Goal: Information Seeking & Learning: Learn about a topic

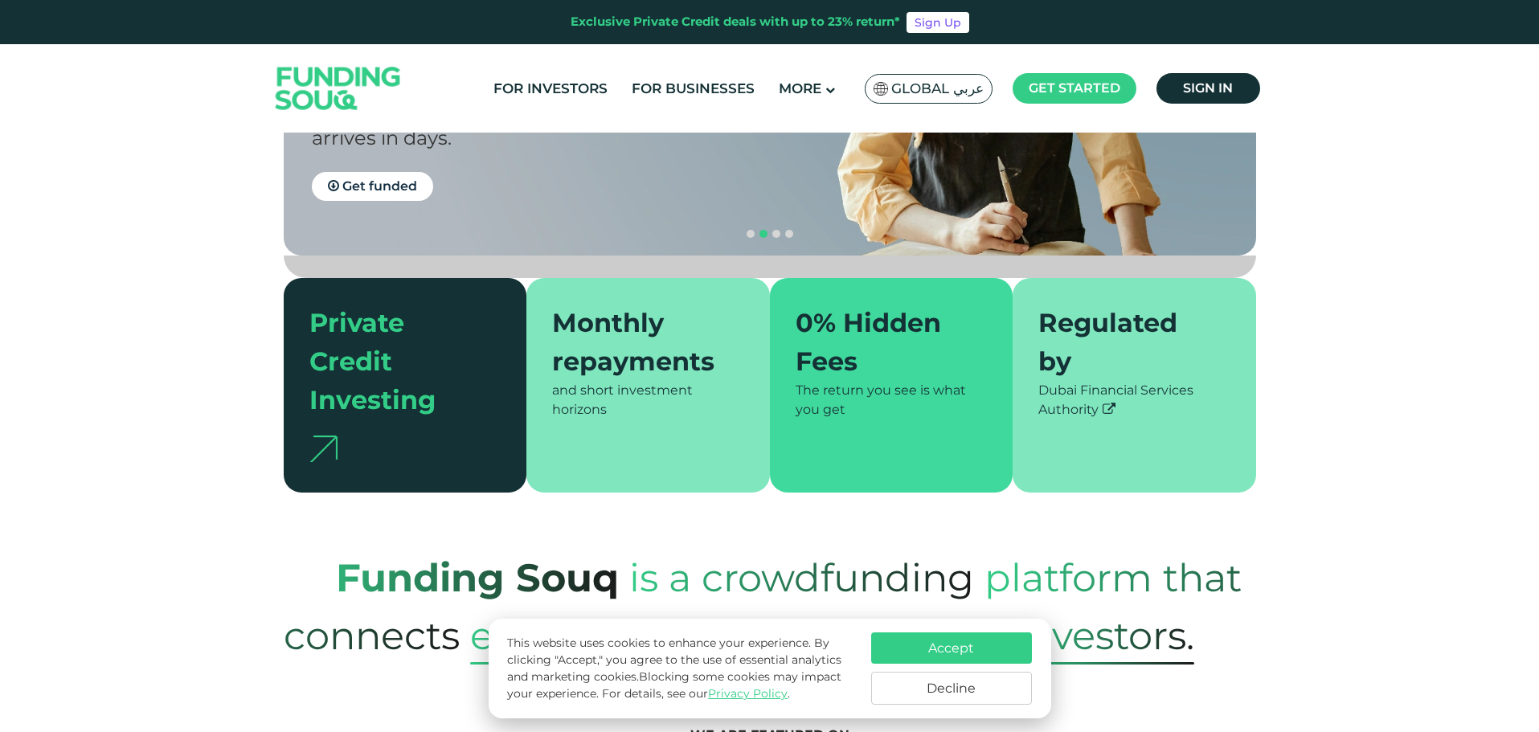
scroll to position [321, 0]
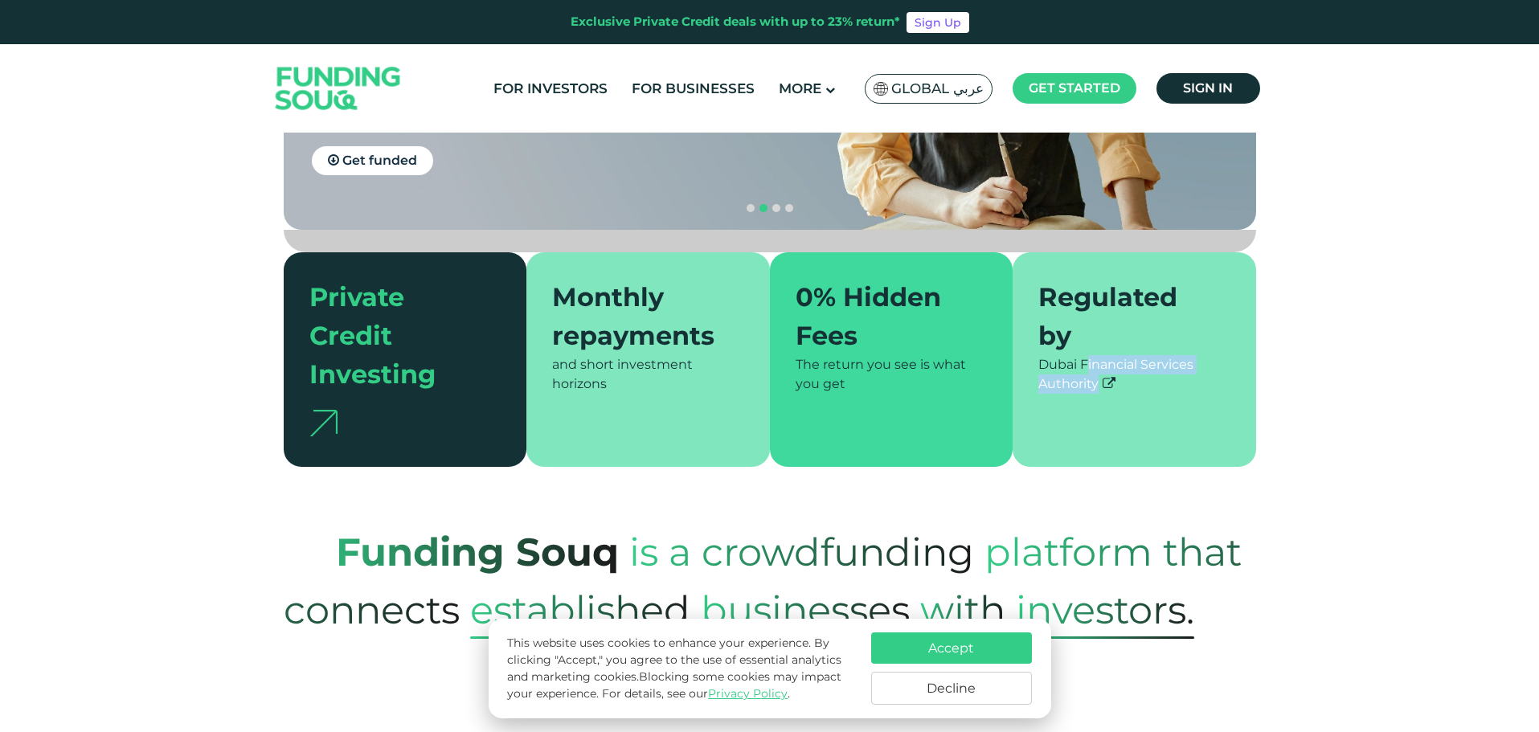
drag, startPoint x: 1144, startPoint y: 344, endPoint x: 1036, endPoint y: 316, distance: 112.0
click at [1036, 316] on div "Regulated by Dubai Financial Services Authority" at bounding box center [1133, 359] width 243 height 215
drag, startPoint x: 852, startPoint y: 343, endPoint x: 798, endPoint y: 320, distance: 58.7
click at [798, 355] on div "The return you see is what you get" at bounding box center [891, 374] width 192 height 39
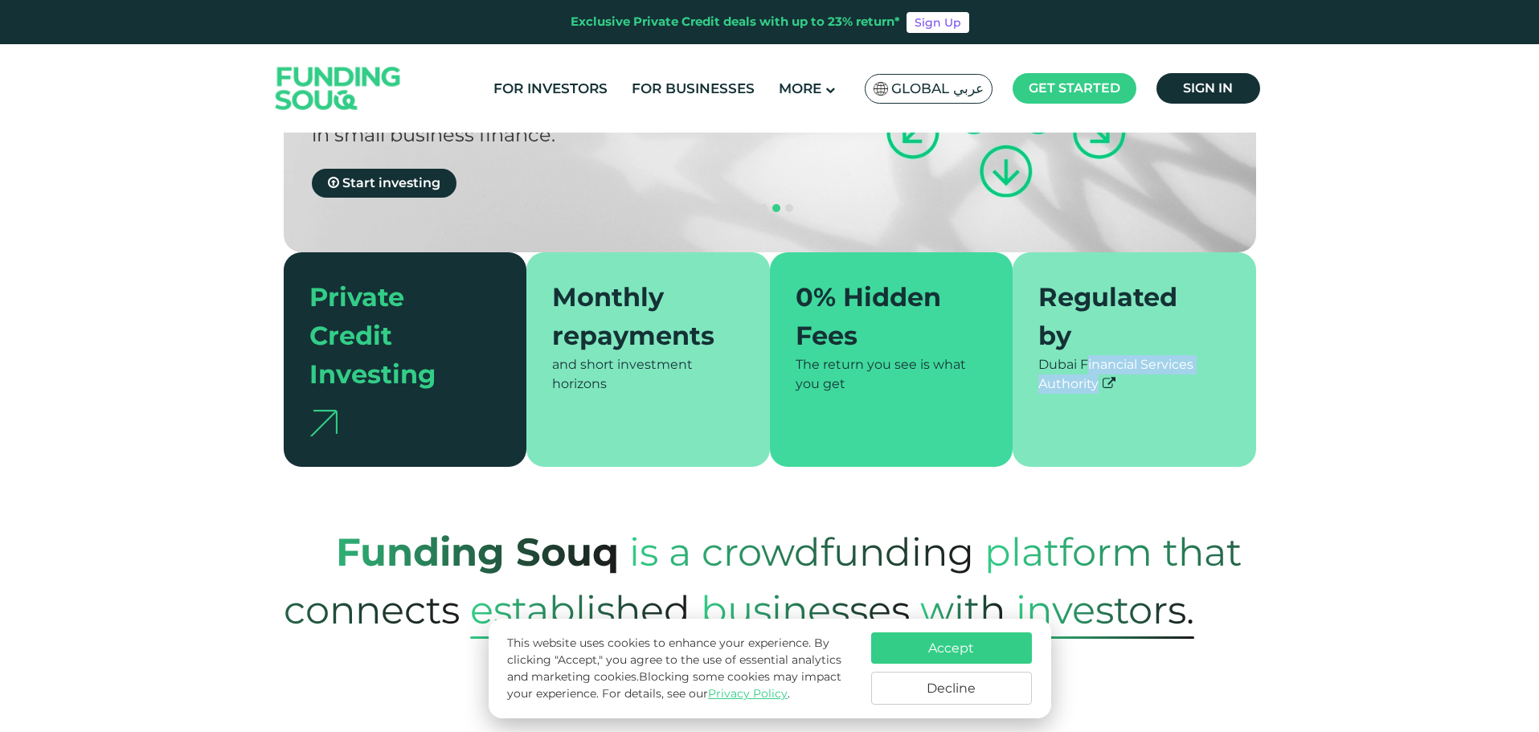
drag, startPoint x: 627, startPoint y: 343, endPoint x: 550, endPoint y: 326, distance: 79.0
click at [550, 326] on div "Monthly repayments and short investment horizons" at bounding box center [647, 359] width 243 height 215
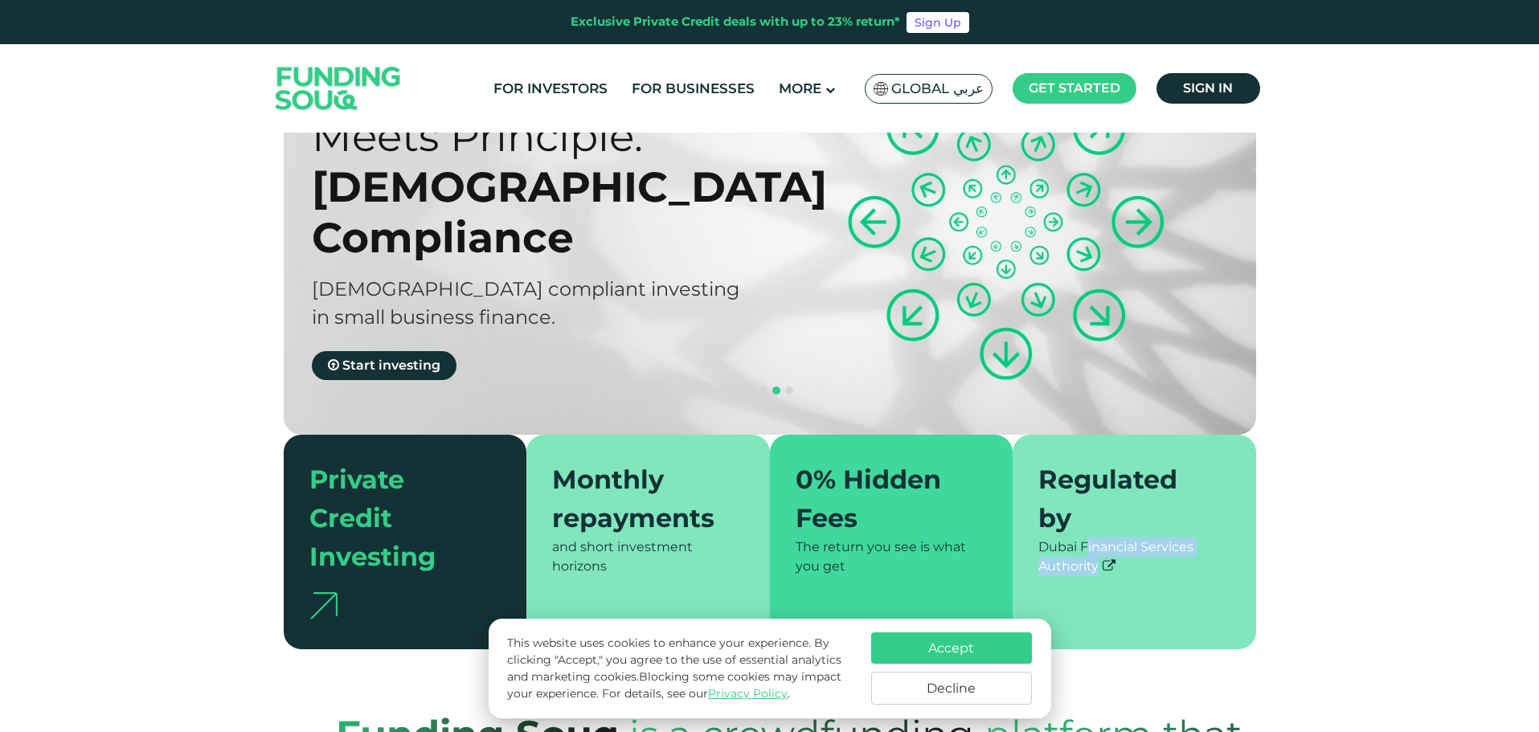
scroll to position [0, 0]
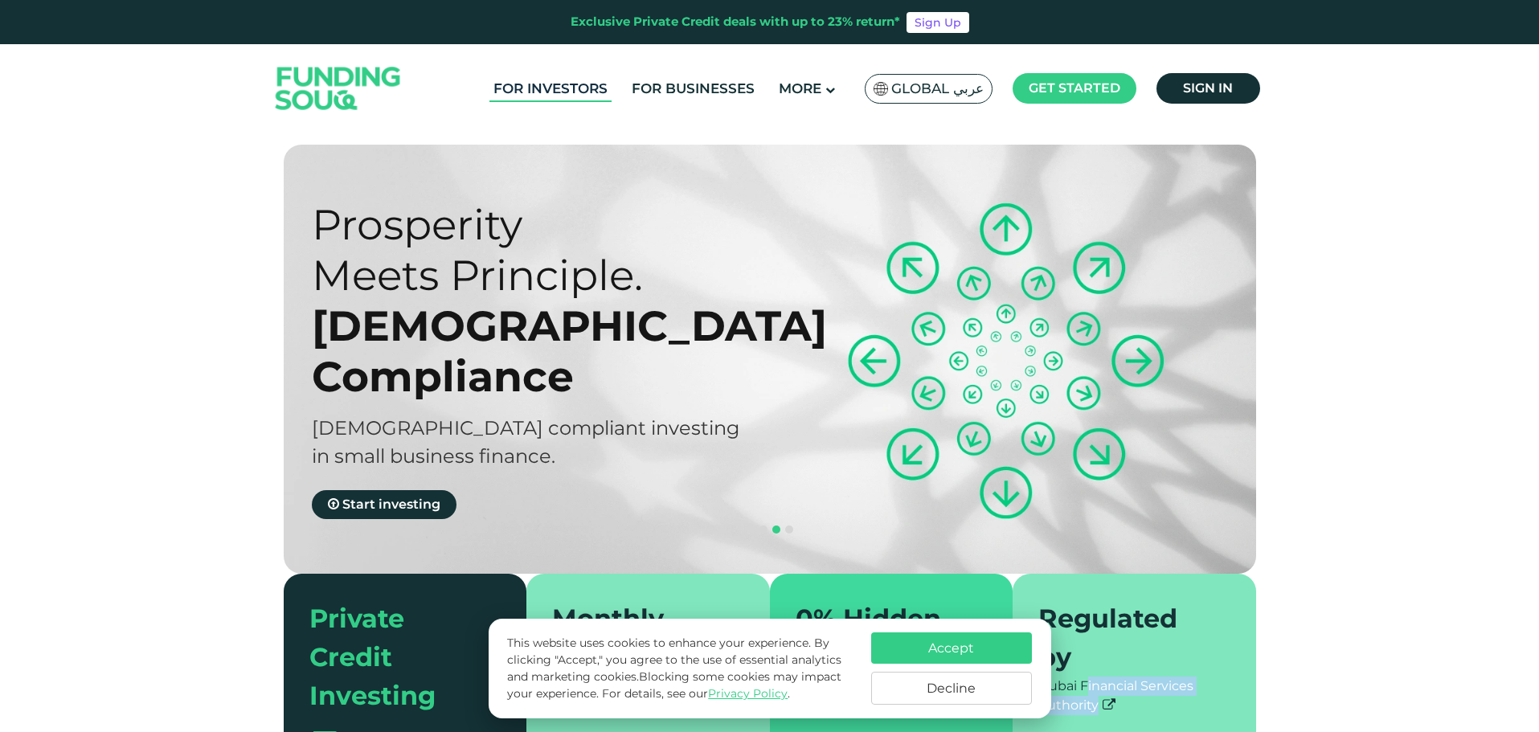
click at [566, 80] on link "For Investors" at bounding box center [550, 89] width 122 height 27
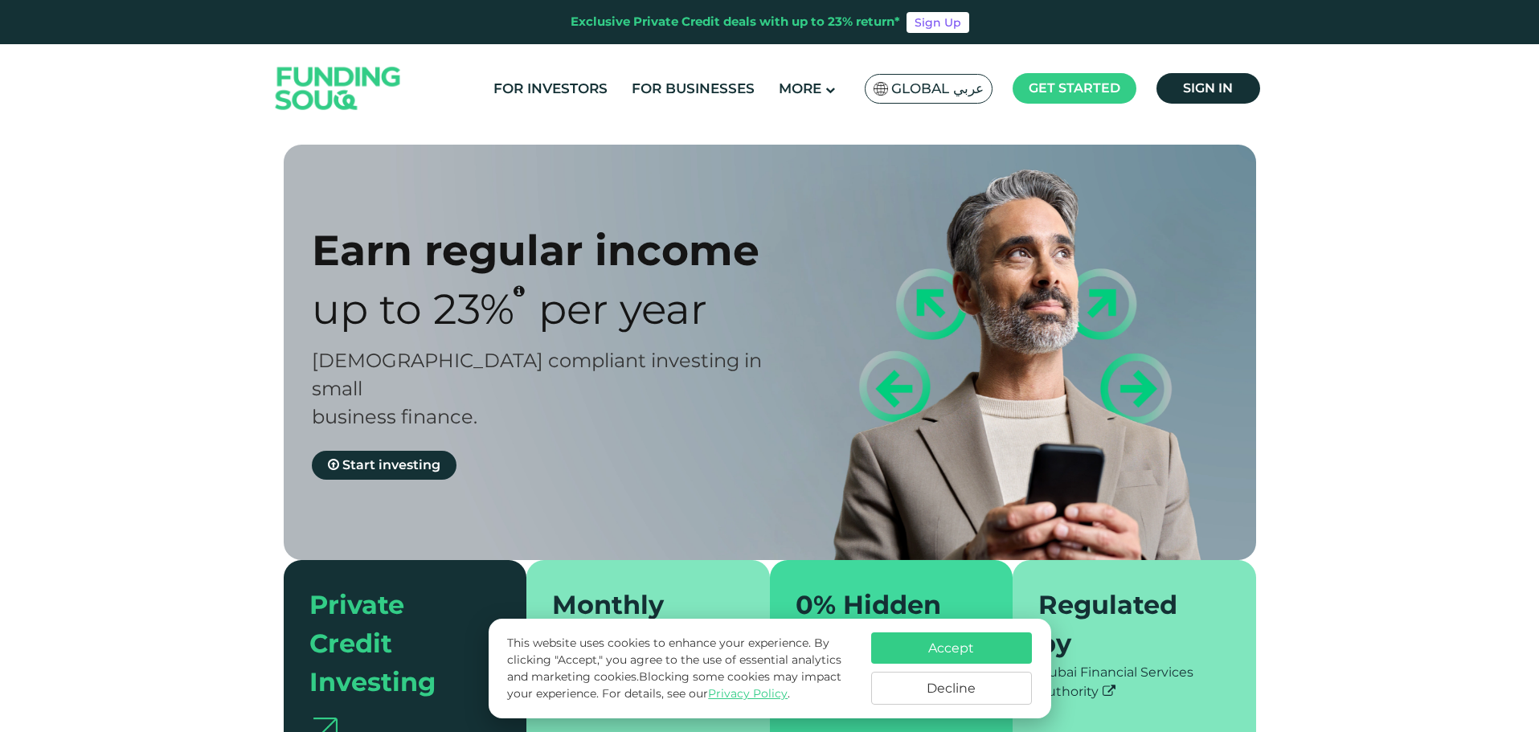
click at [938, 693] on button "Decline" at bounding box center [951, 688] width 161 height 33
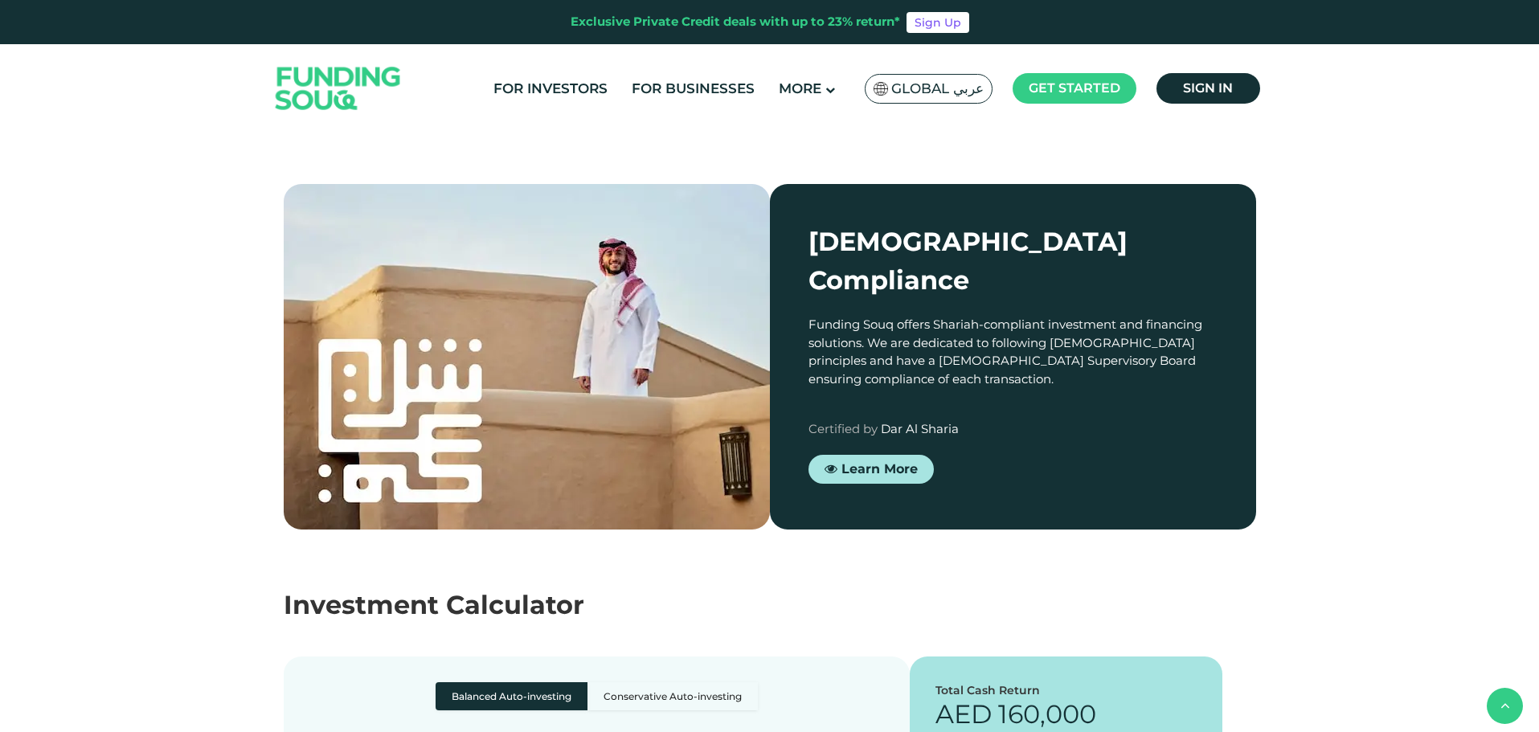
scroll to position [1366, 0]
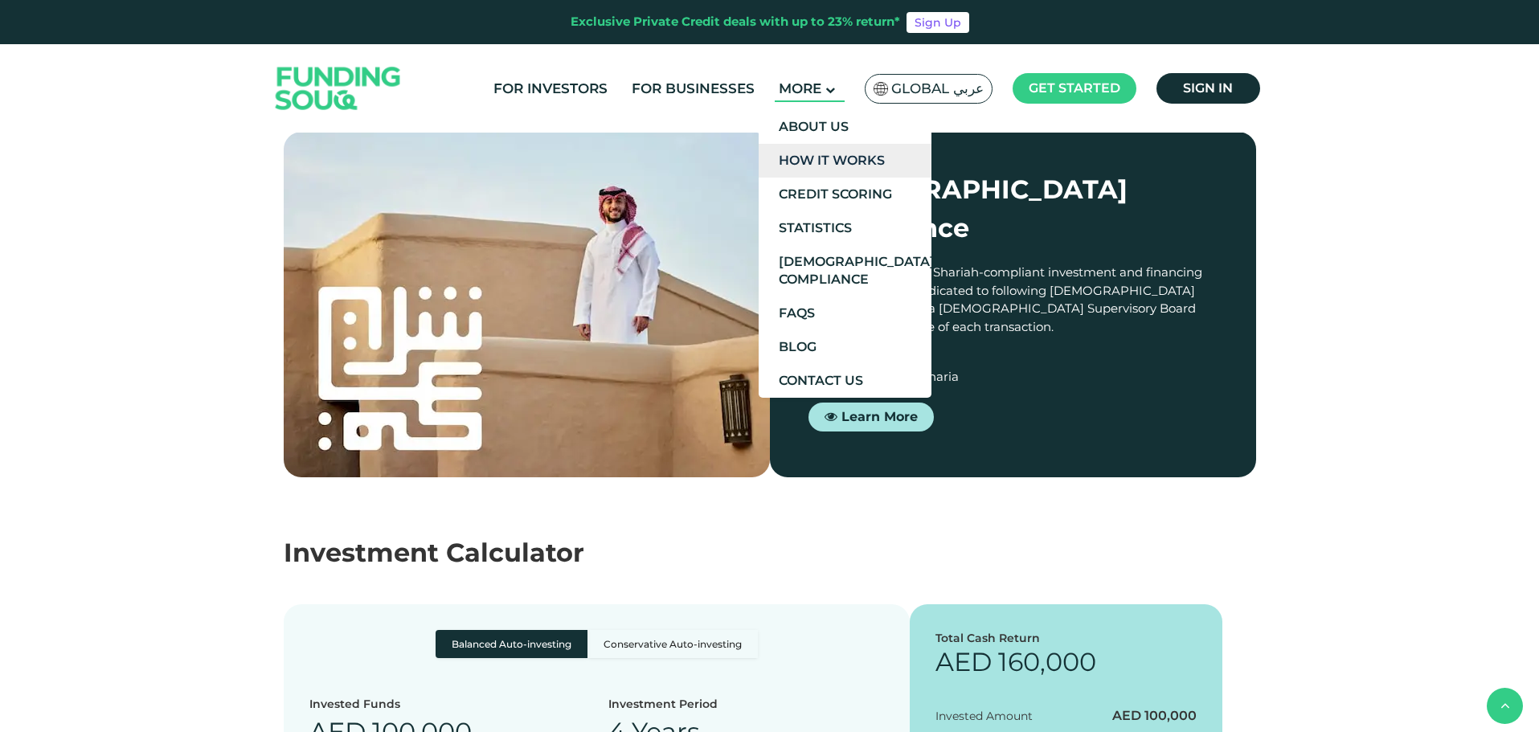
click at [838, 157] on link "How It Works" at bounding box center [844, 161] width 173 height 34
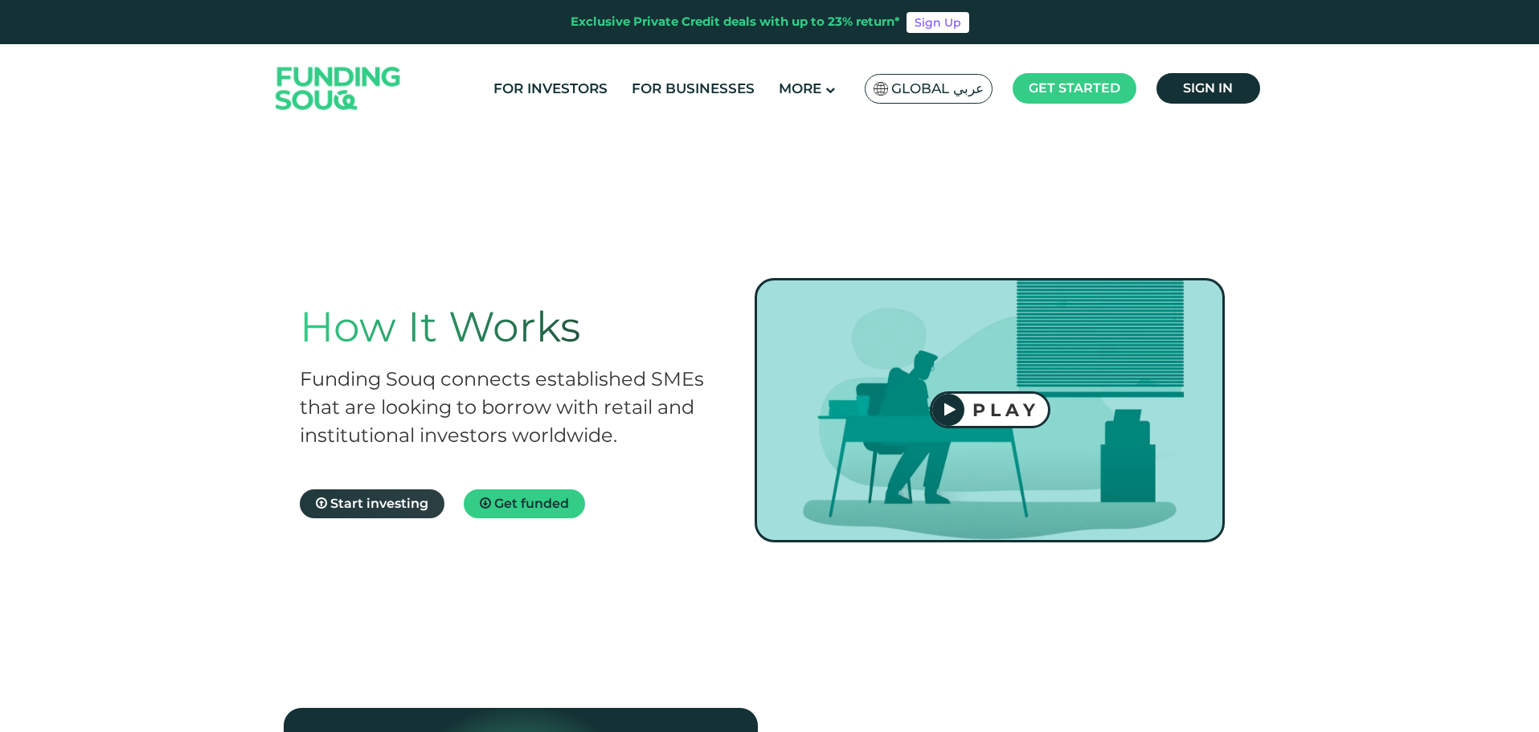
click at [407, 504] on span "Start investing" at bounding box center [379, 503] width 98 height 15
click at [1016, 419] on div "PLAY" at bounding box center [1006, 410] width 84 height 22
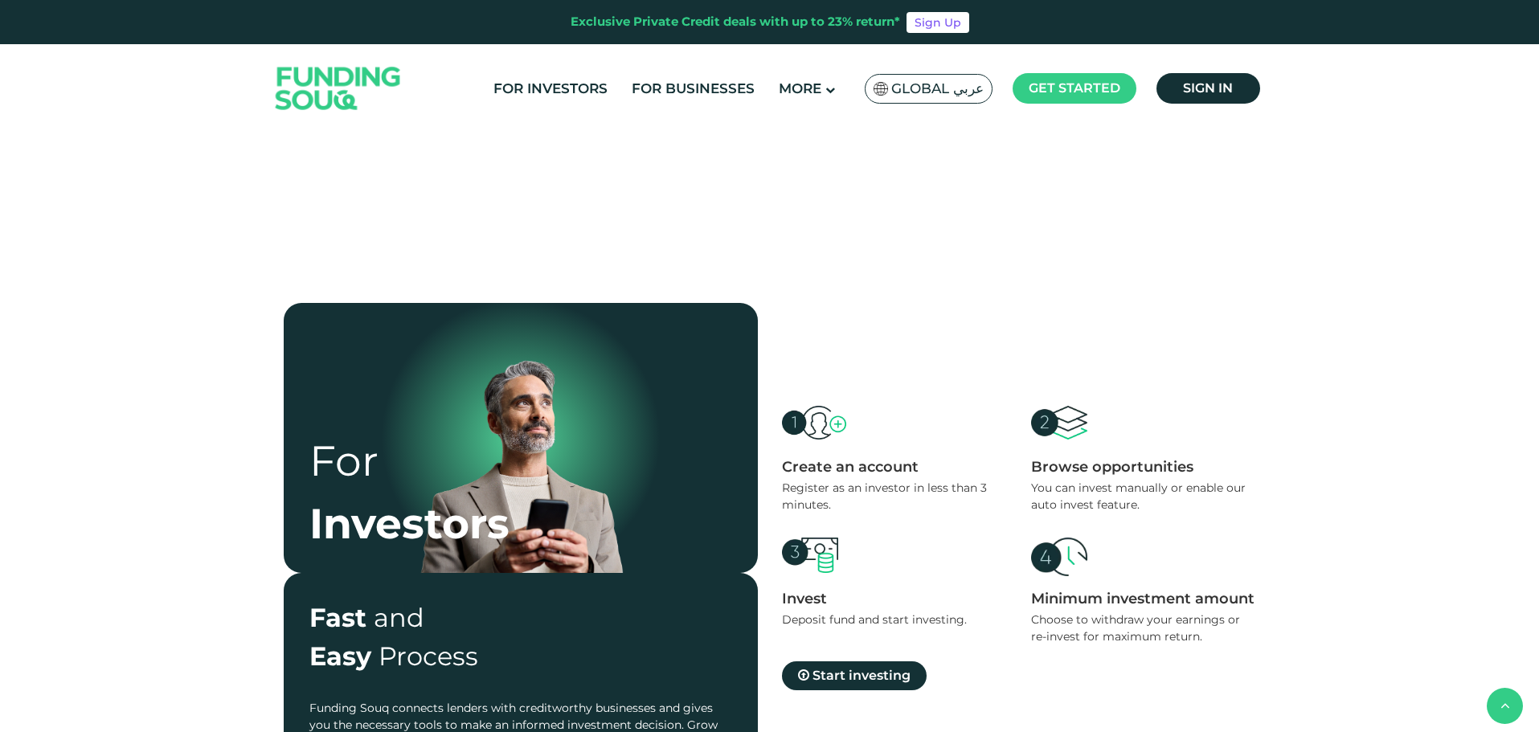
scroll to position [562, 0]
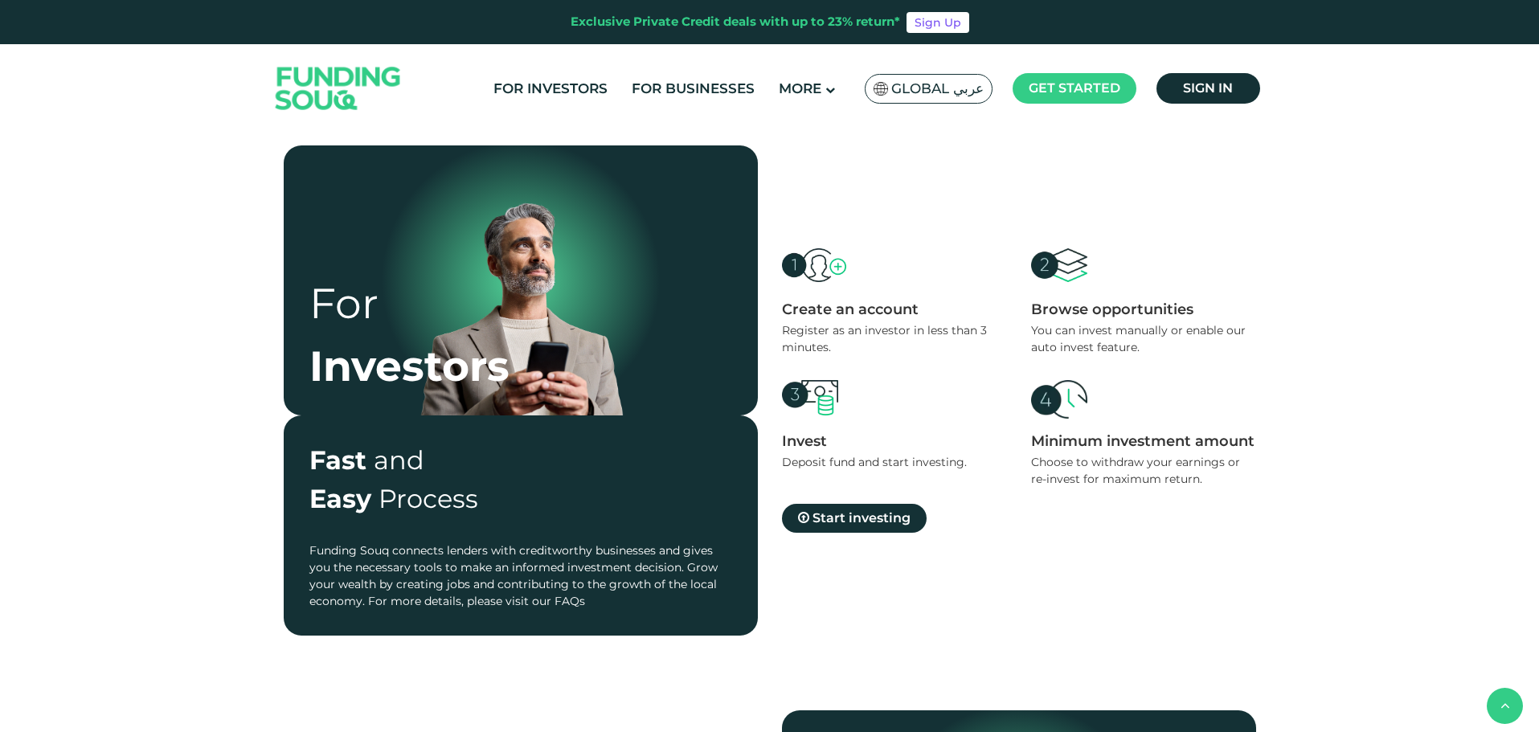
click at [574, 604] on link "FAQs" at bounding box center [569, 601] width 31 height 14
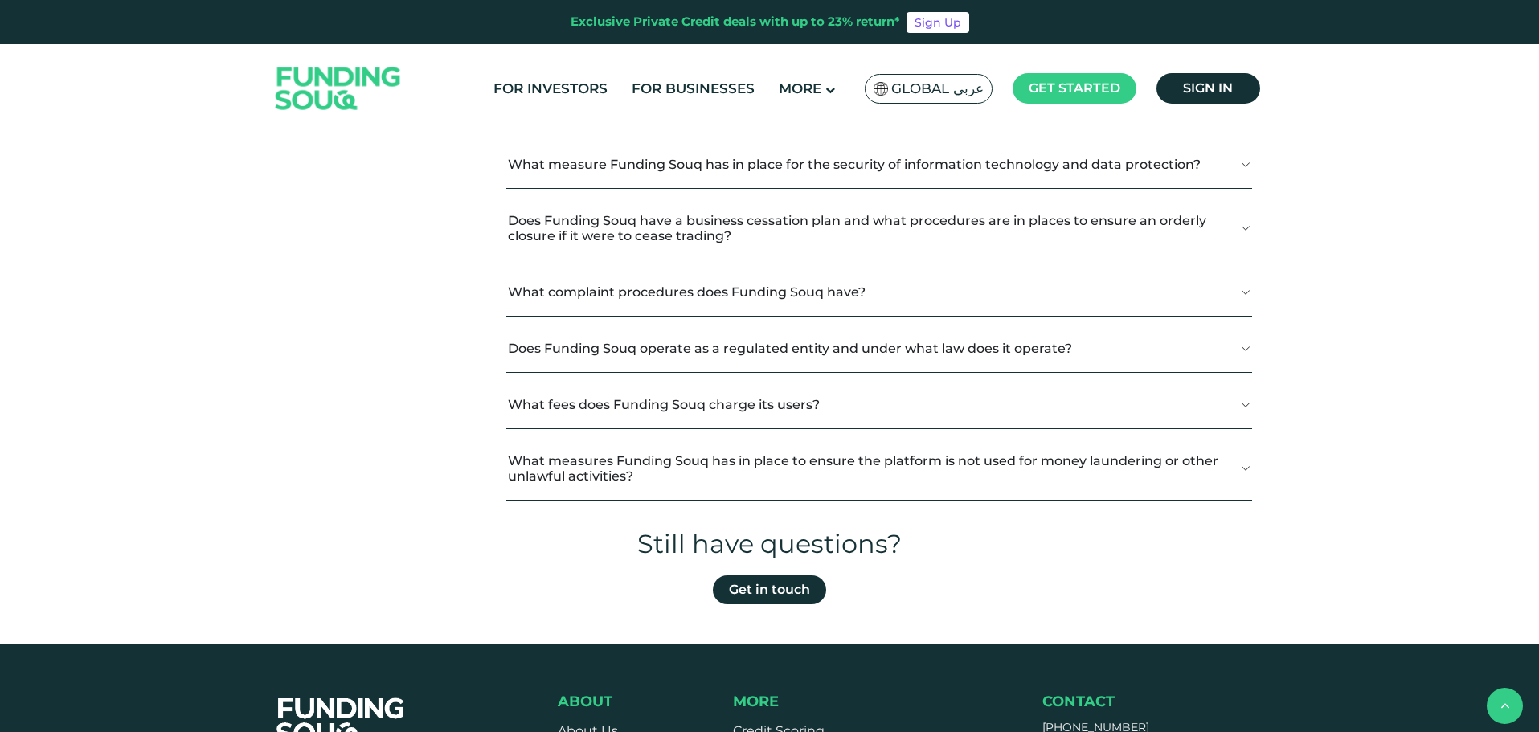
scroll to position [643, 0]
